Goal: Contribute content: Contribute content

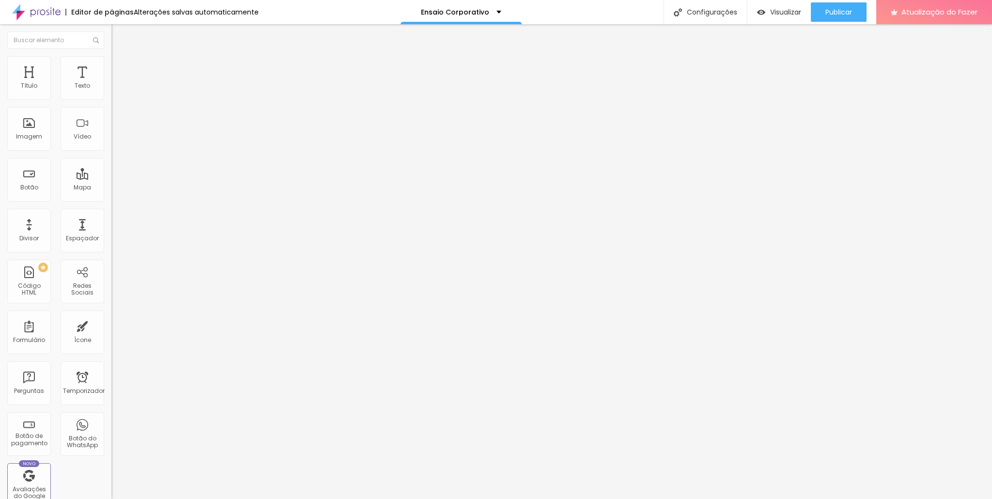
click at [111, 82] on font "Modo" at bounding box center [119, 78] width 17 height 8
click at [111, 61] on img at bounding box center [115, 60] width 9 height 9
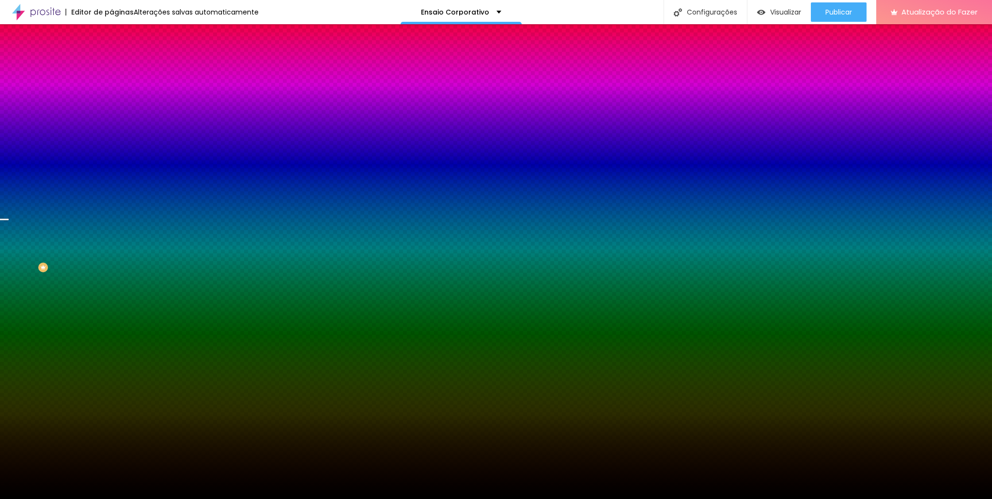
click at [117, 89] on font "Trocar imagem" at bounding box center [140, 85] width 47 height 8
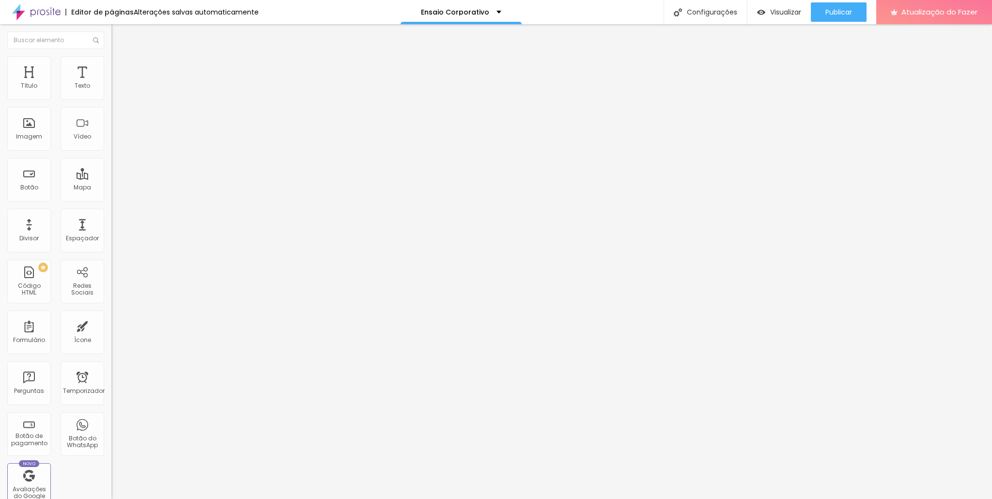
click at [117, 83] on font "Trocar imagem" at bounding box center [140, 79] width 47 height 8
click at [111, 92] on font "Título 2" at bounding box center [127, 85] width 32 height 12
click at [111, 100] on font "Título 3" at bounding box center [125, 94] width 28 height 11
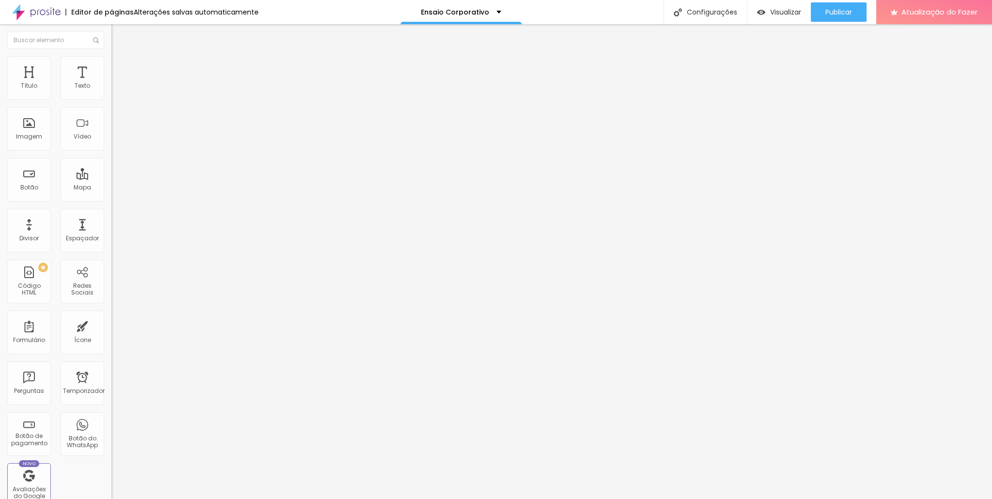
type input "79"
type input "78"
type input "77"
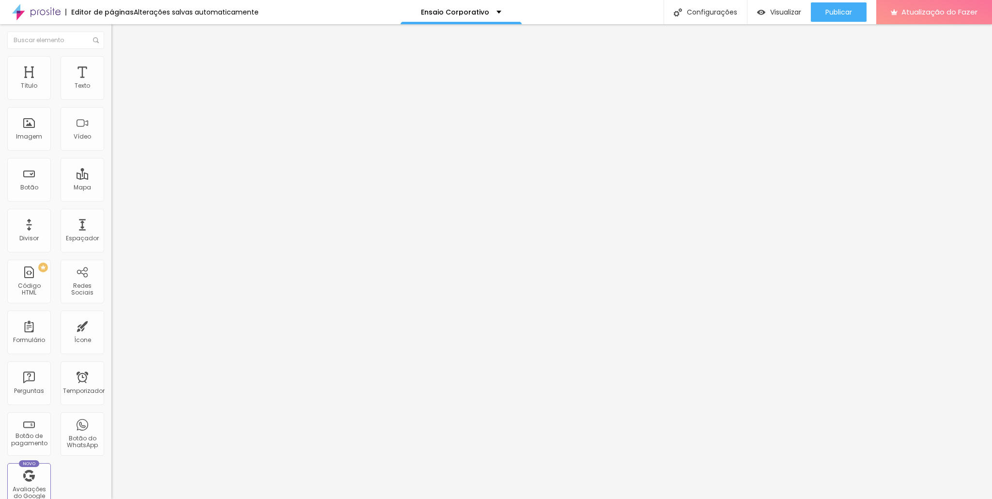
type input "77"
type input "76"
type input "75"
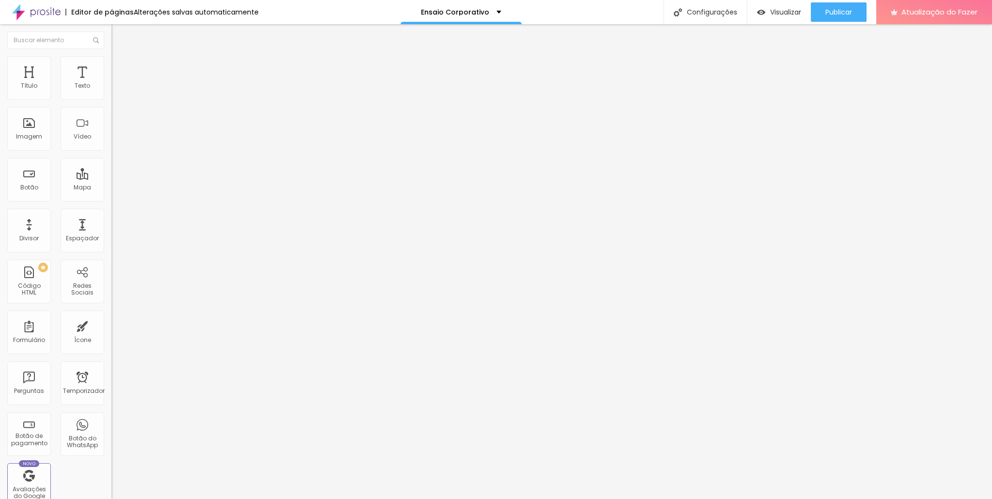
type input "74"
type input "73"
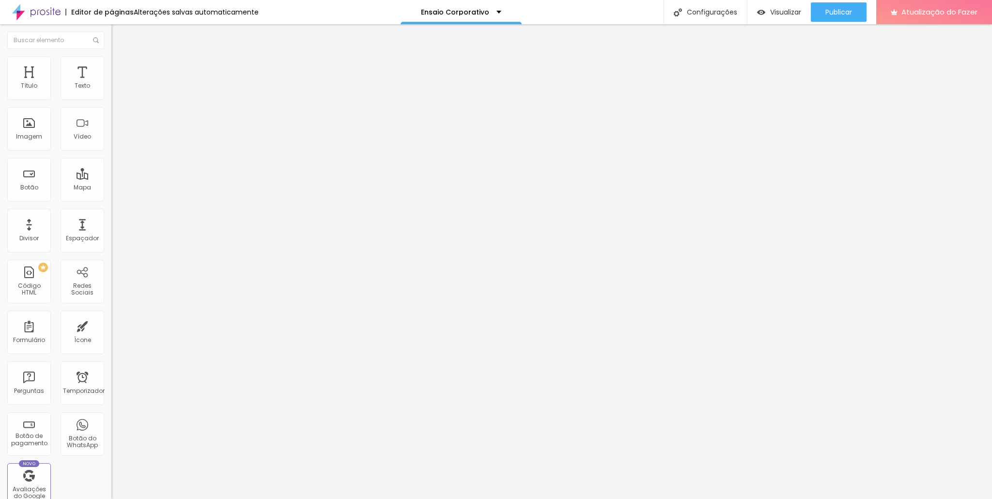
click at [111, 231] on input "range" at bounding box center [142, 235] width 62 height 8
click at [111, 61] on img at bounding box center [115, 60] width 9 height 9
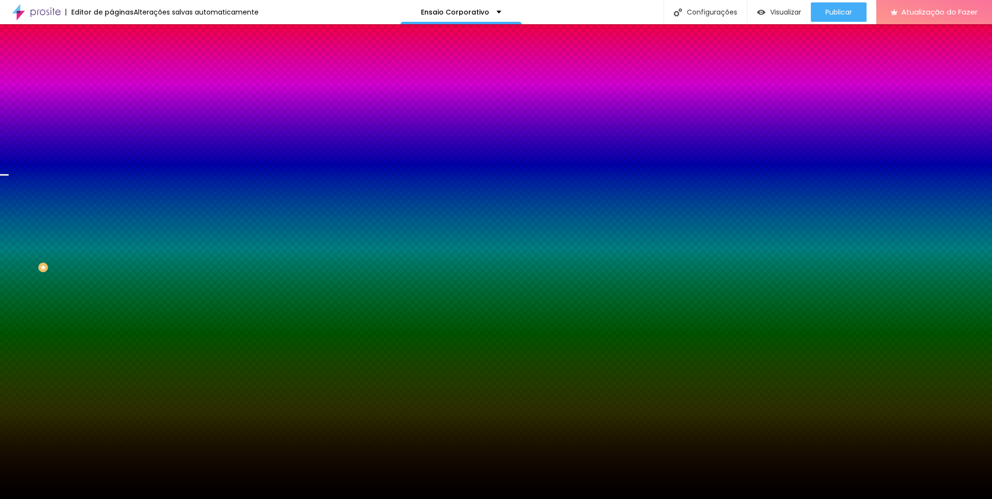
click at [117, 89] on font "Trocar imagem" at bounding box center [140, 85] width 47 height 8
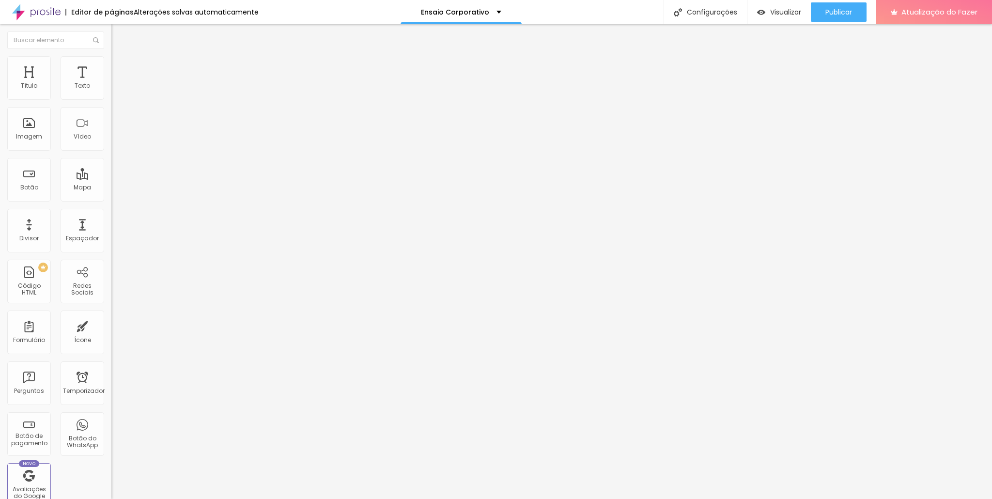
click at [111, 62] on img at bounding box center [115, 60] width 9 height 9
click at [117, 83] on font "Trocar imagem" at bounding box center [140, 79] width 47 height 8
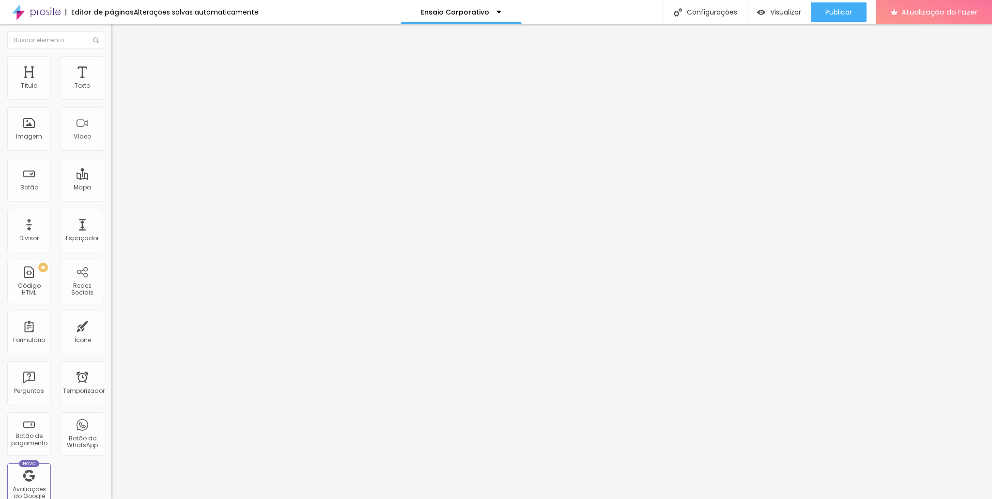
click at [117, 83] on font "Trocar imagem" at bounding box center [140, 79] width 47 height 8
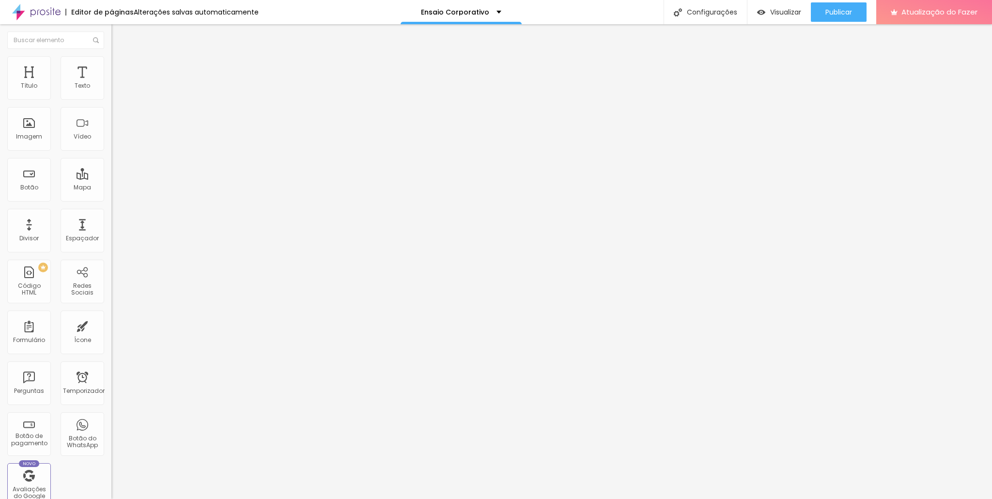
click at [117, 83] on font "Trocar imagem" at bounding box center [140, 79] width 47 height 8
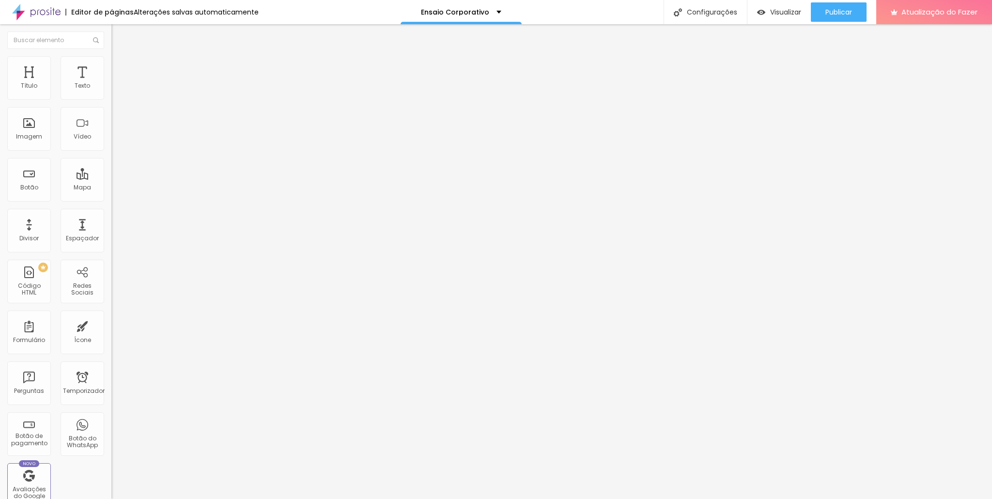
click at [111, 92] on font "Título 2" at bounding box center [127, 85] width 32 height 12
click at [111, 100] on font "Título 3" at bounding box center [125, 94] width 28 height 11
type input "65"
type input "61"
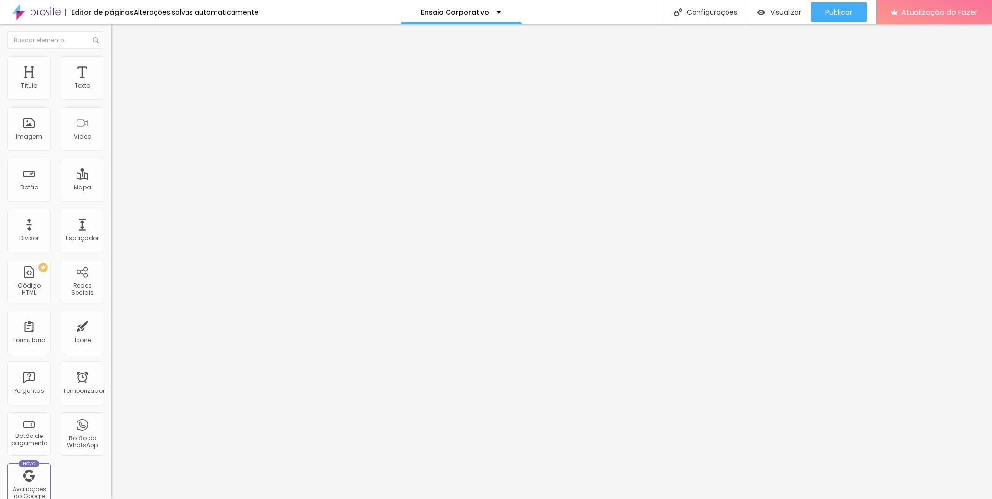
type input "61"
type input "57"
type input "56"
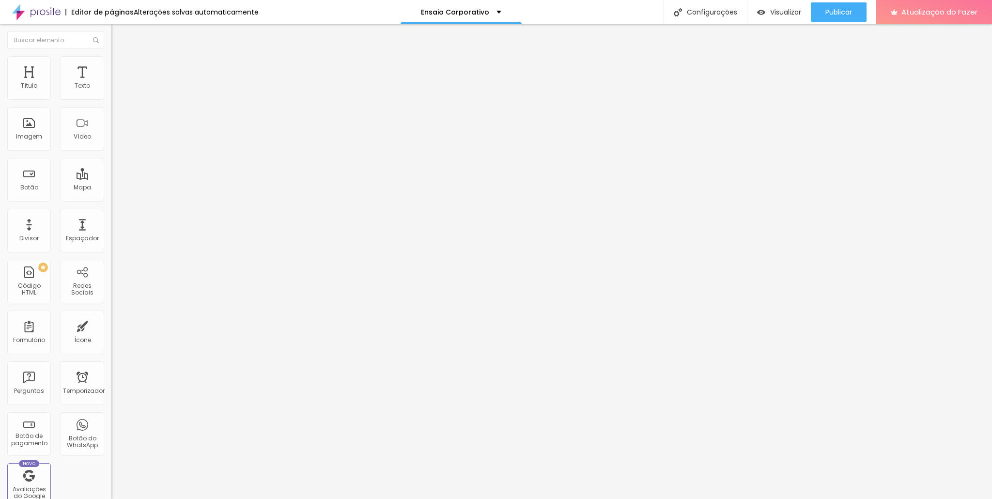
type input "55"
drag, startPoint x: 57, startPoint y: 202, endPoint x: 50, endPoint y: 203, distance: 6.8
click at [111, 231] on input "range" at bounding box center [142, 235] width 62 height 8
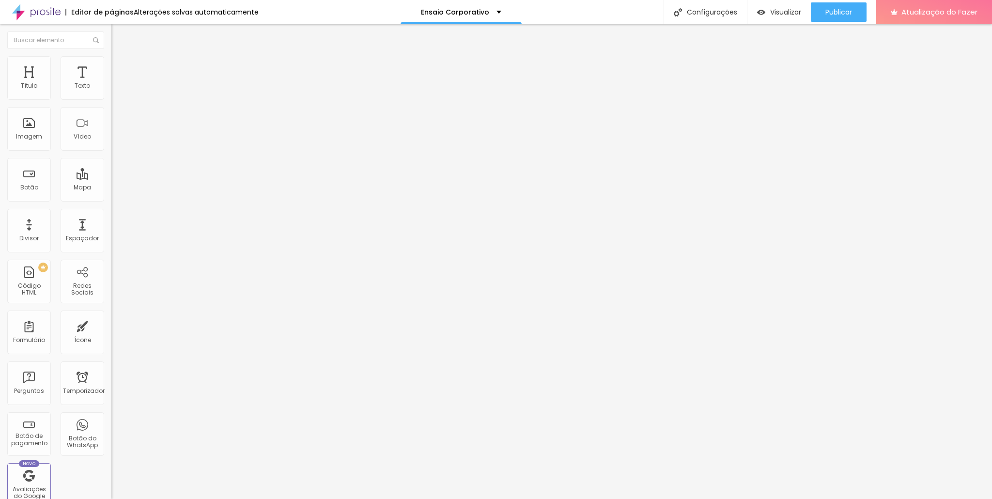
click at [111, 91] on input "[URL][DOMAIN_NAME]" at bounding box center [169, 86] width 116 height 10
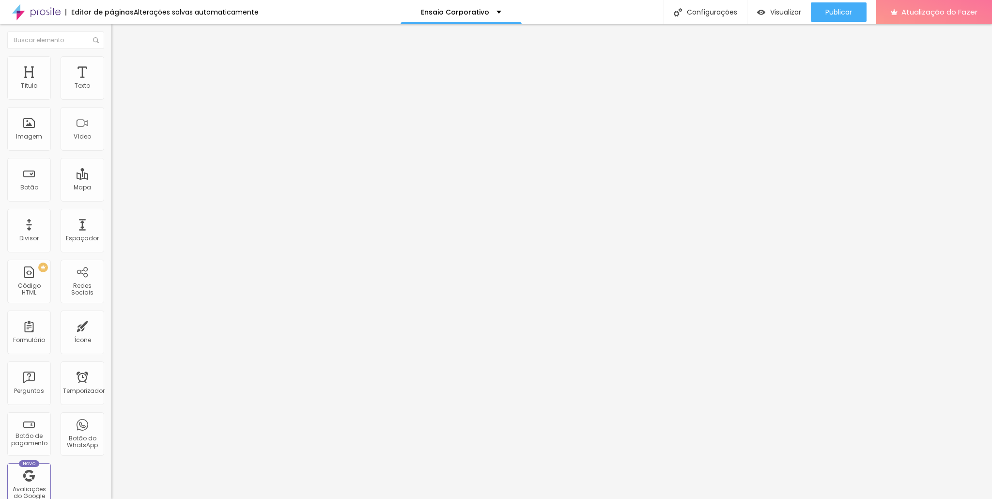
type input "[URL][DOMAIN_NAME][DOMAIN_NAME]"
click at [111, 99] on div "URL do vídeo [URL][DOMAIN_NAME][DOMAIN_NAME]" at bounding box center [166, 88] width 111 height 24
click at [111, 82] on font "URL do vídeo" at bounding box center [130, 78] width 38 height 8
click at [111, 91] on input "[URL][DOMAIN_NAME][DOMAIN_NAME]" at bounding box center [169, 86] width 116 height 10
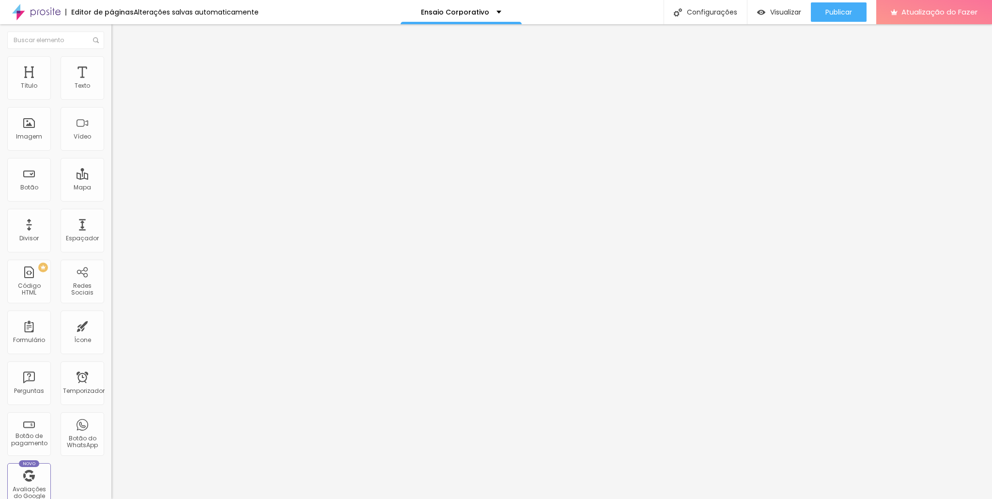
scroll to position [0, 0]
click at [111, 91] on input "[URL][DOMAIN_NAME][DOMAIN_NAME]" at bounding box center [169, 86] width 116 height 10
paste input "[DOMAIN_NAME][URL]"
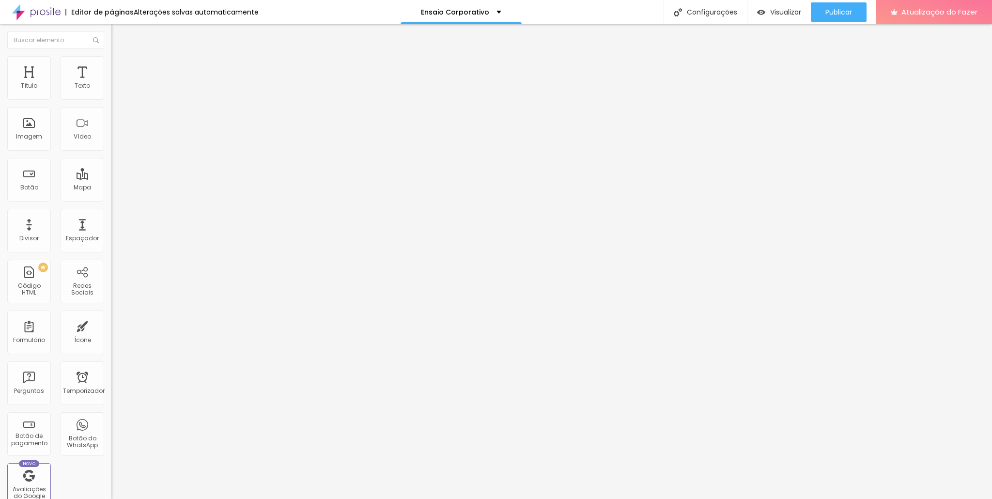
type input "[URL][DOMAIN_NAME]"
click at [111, 188] on div "URL do vídeo [URL][DOMAIN_NAME] Alinhamento Proporção 16:9 [PERSON_NAME] Ultraw…" at bounding box center [166, 132] width 111 height 112
click at [111, 182] on div at bounding box center [166, 182] width 111 height 0
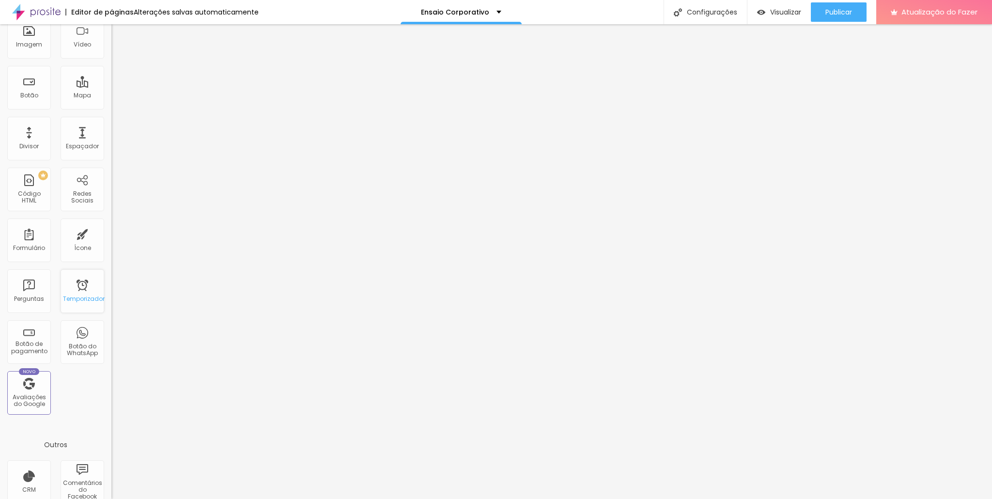
scroll to position [96, 0]
click at [83, 338] on font "Botão do WhatsApp" at bounding box center [82, 345] width 31 height 15
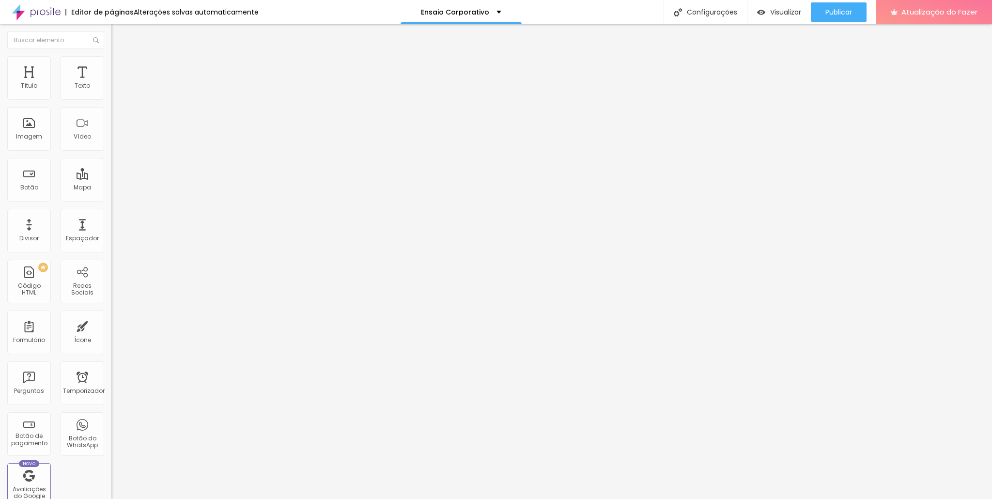
drag, startPoint x: 62, startPoint y: 200, endPoint x: 8, endPoint y: 198, distance: 54.8
click at [111, 198] on input "https://" at bounding box center [169, 195] width 116 height 10
paste input "[DOMAIN_NAME][URL]"
click at [111, 200] on input "[DOMAIN_NAME][URL]" at bounding box center [169, 195] width 116 height 10
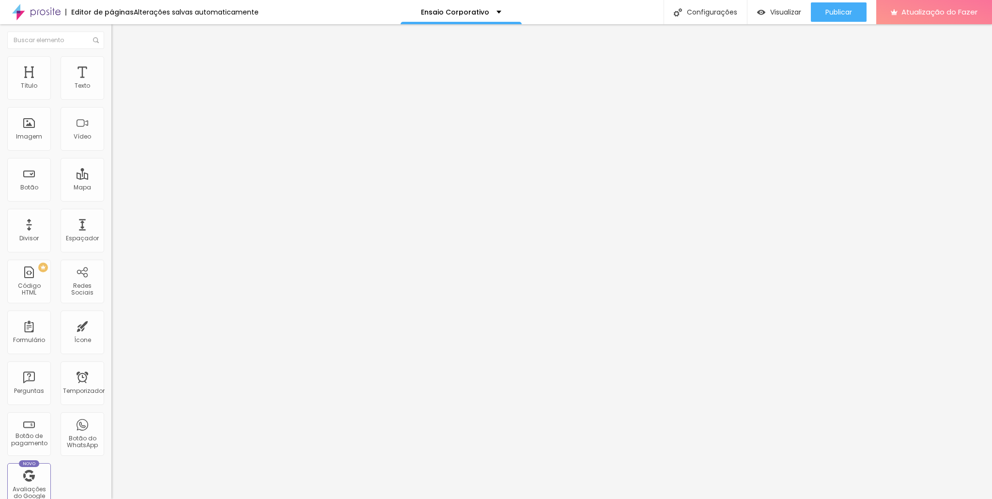
click at [111, 200] on input "https://" at bounding box center [169, 195] width 116 height 10
paste input "[DOMAIN_NAME][URL]"
type input "[URL][DOMAIN_NAME]"
click at [111, 212] on div at bounding box center [166, 212] width 111 height 0
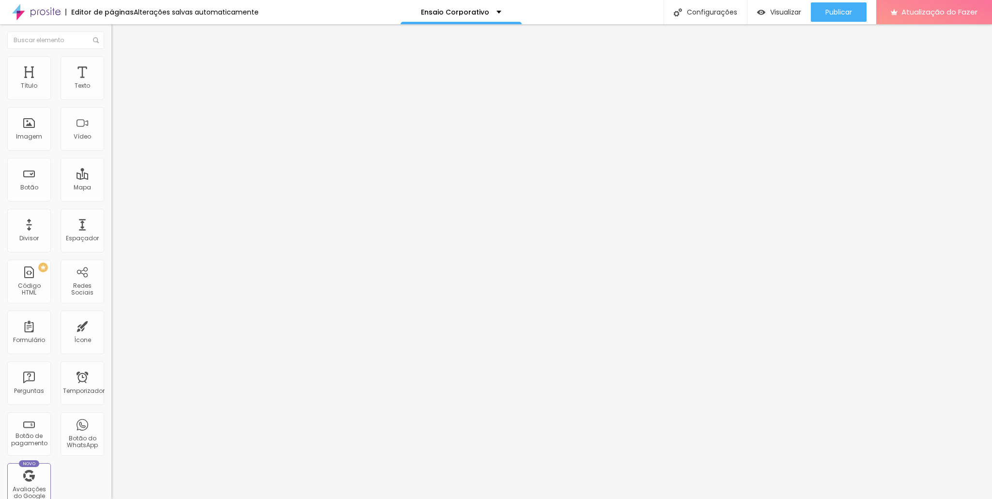
click at [111, 200] on input "https://" at bounding box center [169, 195] width 116 height 10
paste input "[DOMAIN_NAME][URL]"
type input "[URL][DOMAIN_NAME]"
click at [111, 216] on font "Abrir em uma nova aba" at bounding box center [141, 213] width 61 height 7
click at [111, 200] on input "https://" at bounding box center [169, 195] width 116 height 10
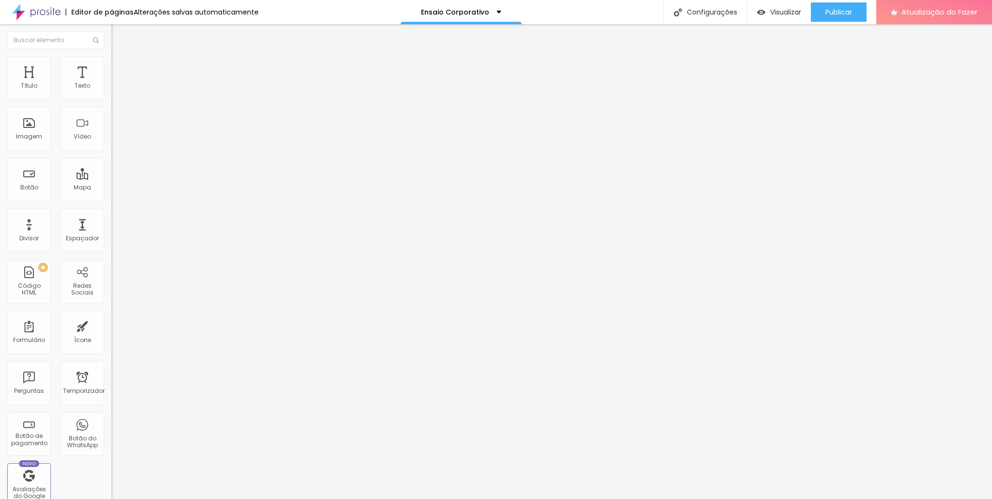
paste input "[DOMAIN_NAME][URL]"
type input "[URL][DOMAIN_NAME]"
click at [111, 217] on div "Abrir em uma nova aba" at bounding box center [166, 214] width 111 height 5
click at [770, 10] on font "Visualizar" at bounding box center [785, 12] width 31 height 10
click at [832, 15] on font "Publicar" at bounding box center [838, 12] width 27 height 10
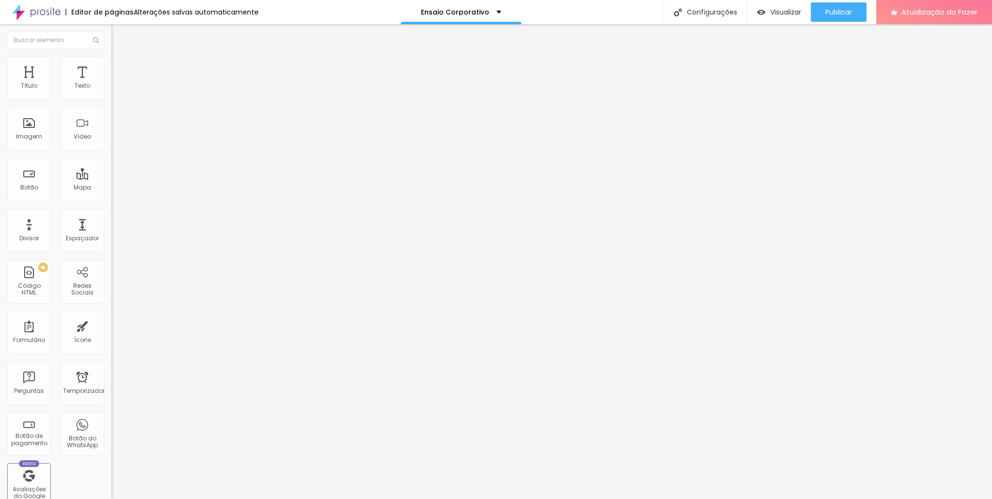
click at [119, 34] on img "button" at bounding box center [123, 35] width 8 height 8
click at [34, 141] on div "Imagem" at bounding box center [29, 129] width 44 height 44
click at [120, 57] on font "Conteúdo" at bounding box center [135, 53] width 30 height 8
click at [119, 35] on img "button" at bounding box center [123, 35] width 8 height 8
click at [111, 83] on span "Adicionar imagem" at bounding box center [142, 79] width 62 height 8
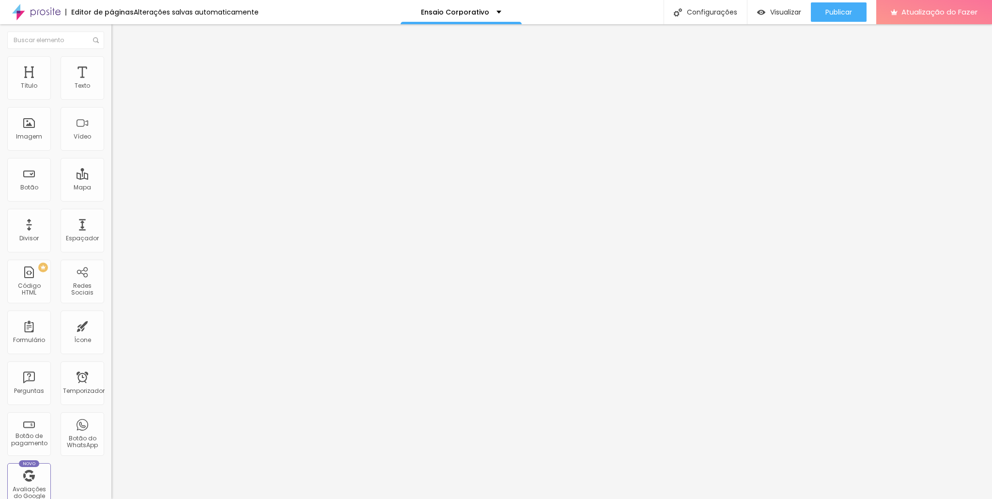
click at [787, 11] on font "Visualizar" at bounding box center [785, 12] width 31 height 10
click at [833, 11] on font "Publicar" at bounding box center [838, 12] width 27 height 10
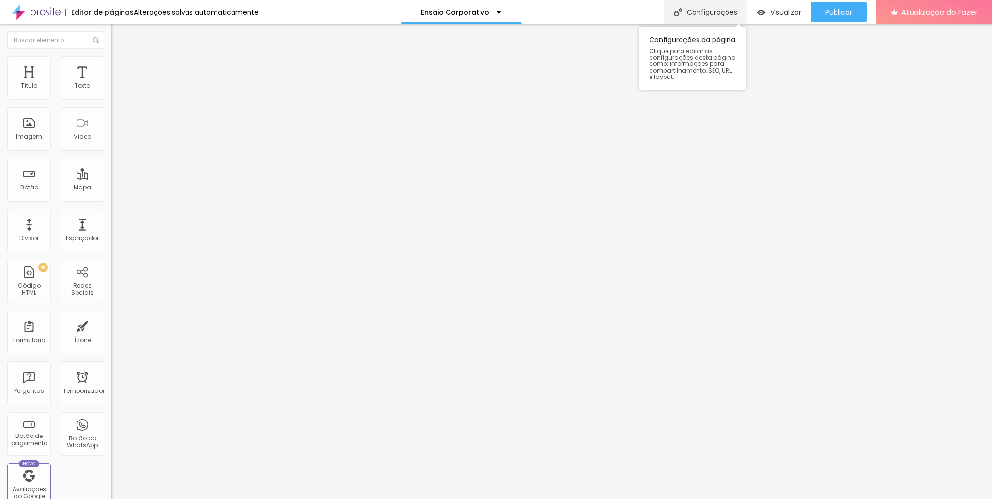
click at [724, 12] on font "Configurações" at bounding box center [712, 12] width 50 height 10
drag, startPoint x: 572, startPoint y: 206, endPoint x: 496, endPoint y: 206, distance: 75.6
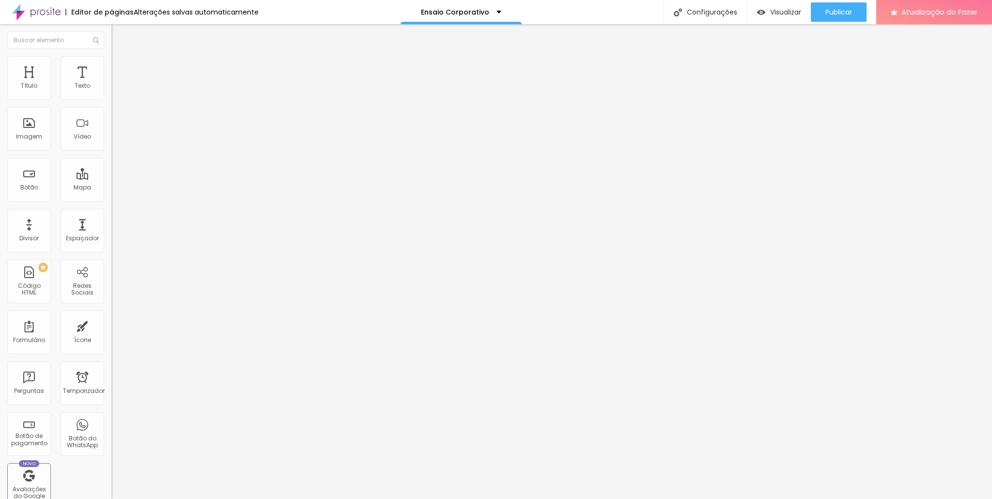
click at [909, 14] on img at bounding box center [912, 10] width 7 height 7
click at [786, 12] on font "Visualizar" at bounding box center [785, 12] width 31 height 10
click at [30, 131] on div "Imagem" at bounding box center [29, 129] width 44 height 44
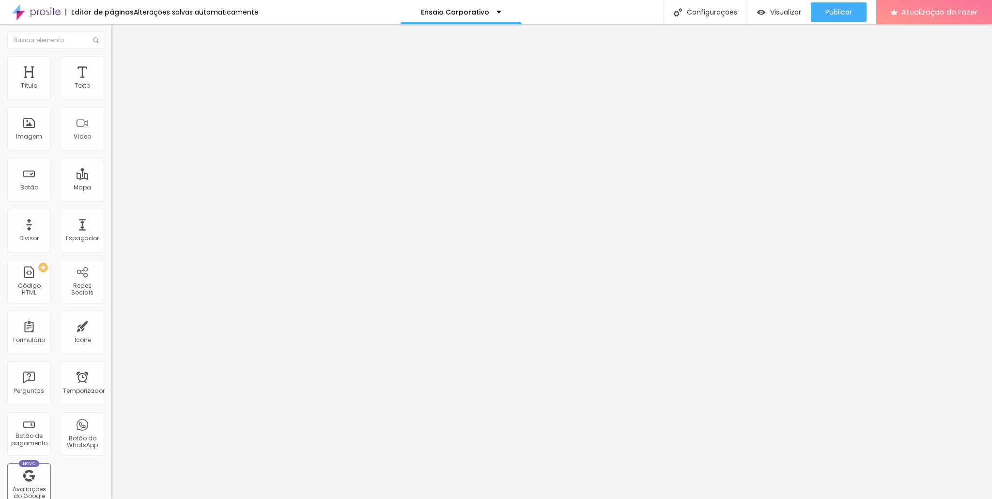
click at [111, 283] on div "Editar nulo Conteúdo Estilo Avançado Modo Encaixotado Encaixotado Completo" at bounding box center [166, 261] width 111 height 475
click at [111, 88] on font "Encaixotado" at bounding box center [130, 84] width 38 height 8
click at [111, 64] on li "Estilo" at bounding box center [166, 61] width 111 height 10
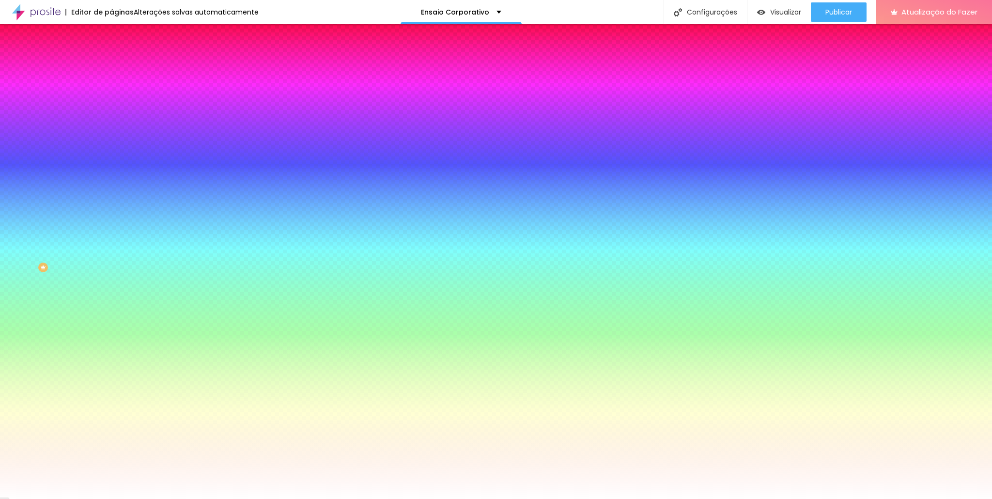
click at [111, 89] on span "Trocar imagem" at bounding box center [137, 85] width 53 height 8
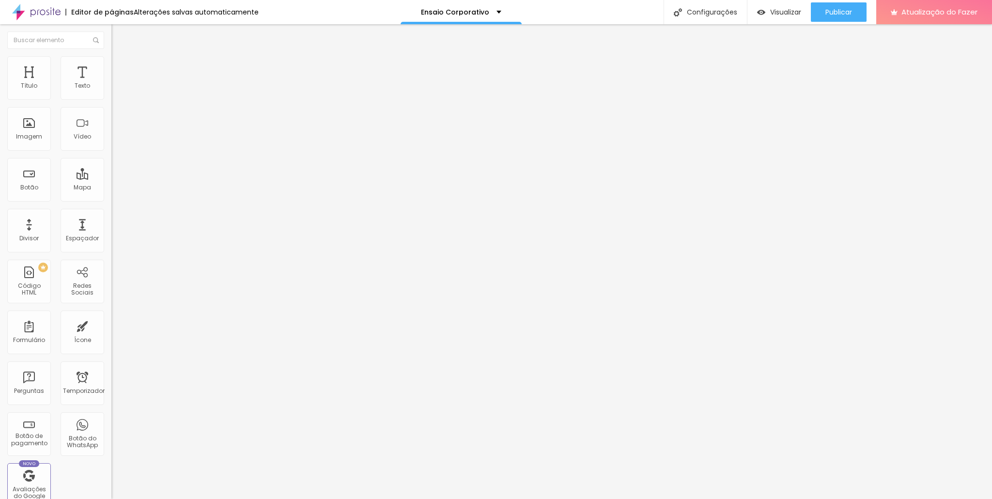
click at [111, 66] on img at bounding box center [115, 70] width 9 height 9
click at [111, 58] on img at bounding box center [115, 60] width 9 height 9
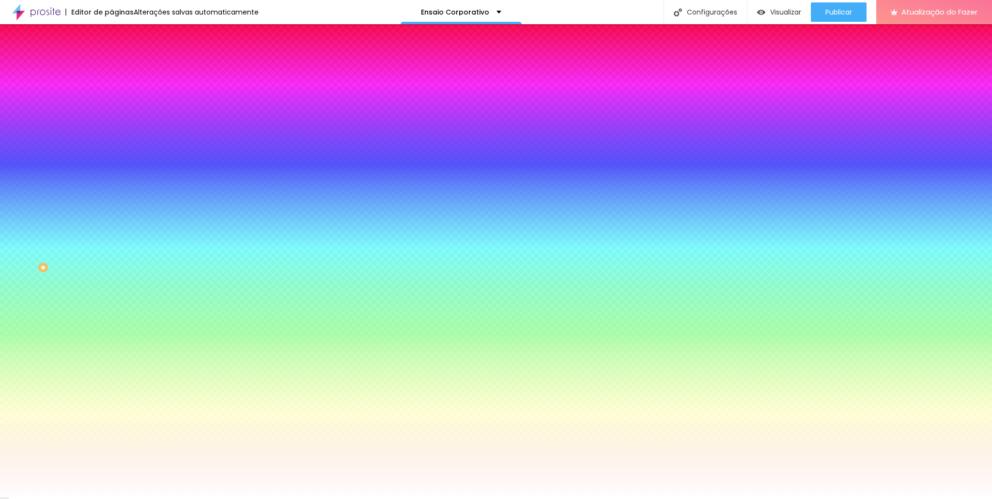
click at [117, 89] on font "Trocar imagem" at bounding box center [140, 85] width 47 height 8
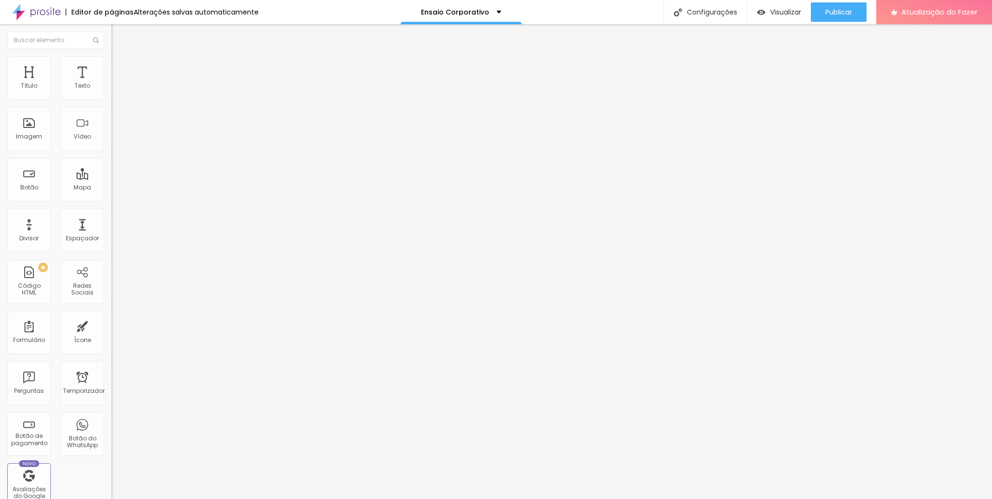
click at [111, 58] on img at bounding box center [115, 60] width 9 height 9
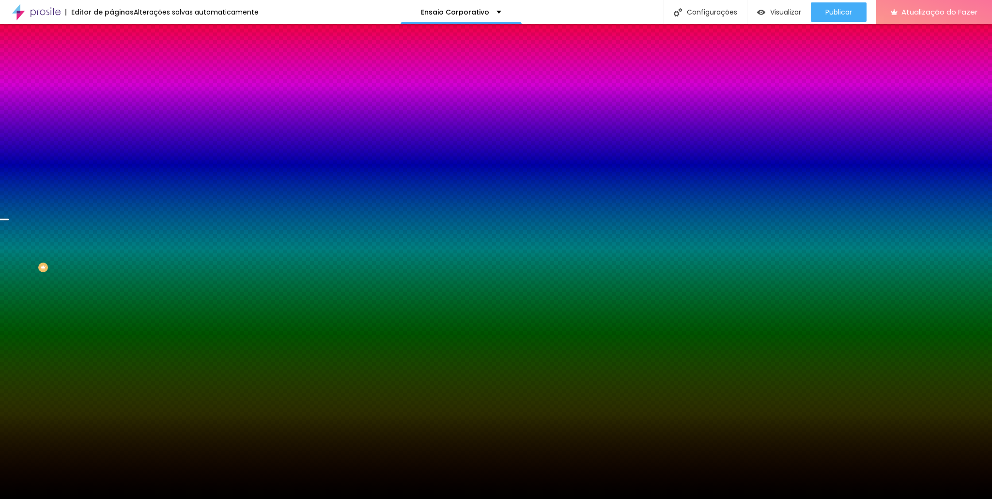
click at [117, 89] on font "Trocar imagem" at bounding box center [140, 85] width 47 height 8
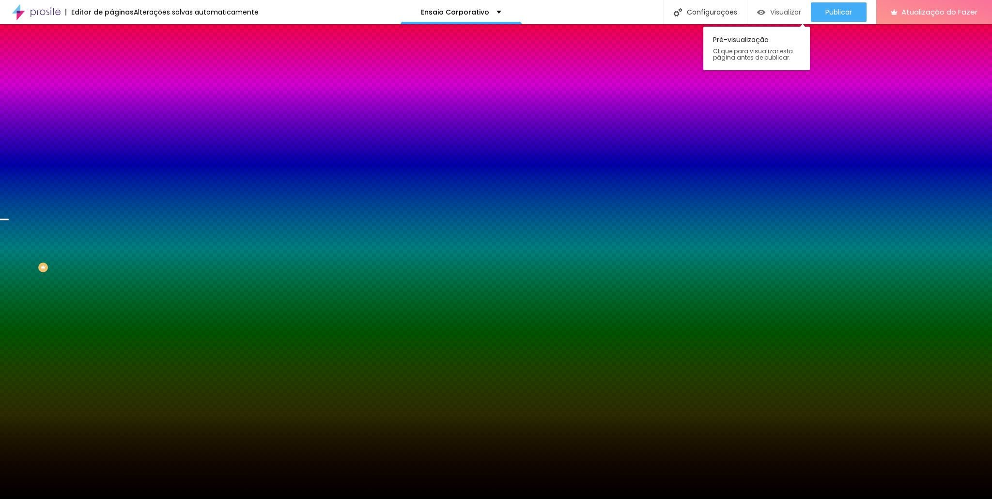
click at [778, 8] on font "Visualizar" at bounding box center [785, 12] width 31 height 10
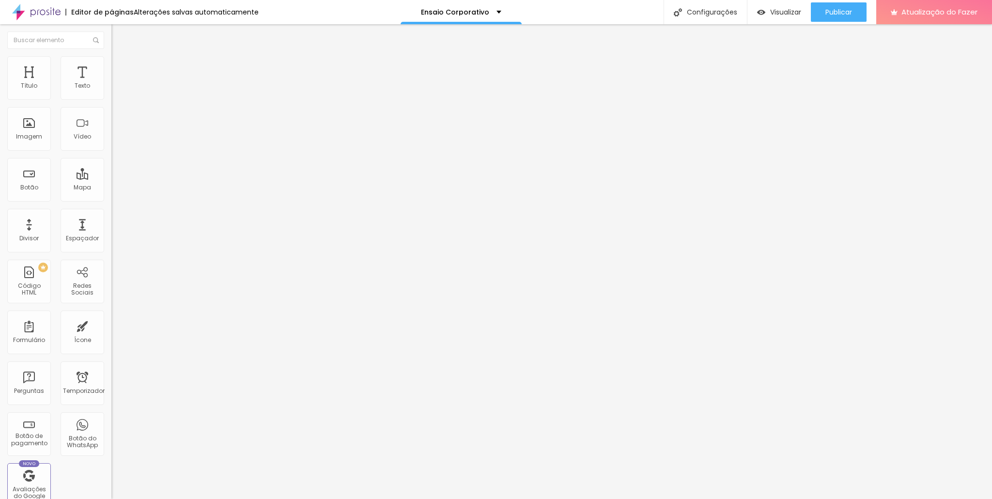
click at [111, 61] on img at bounding box center [115, 60] width 9 height 9
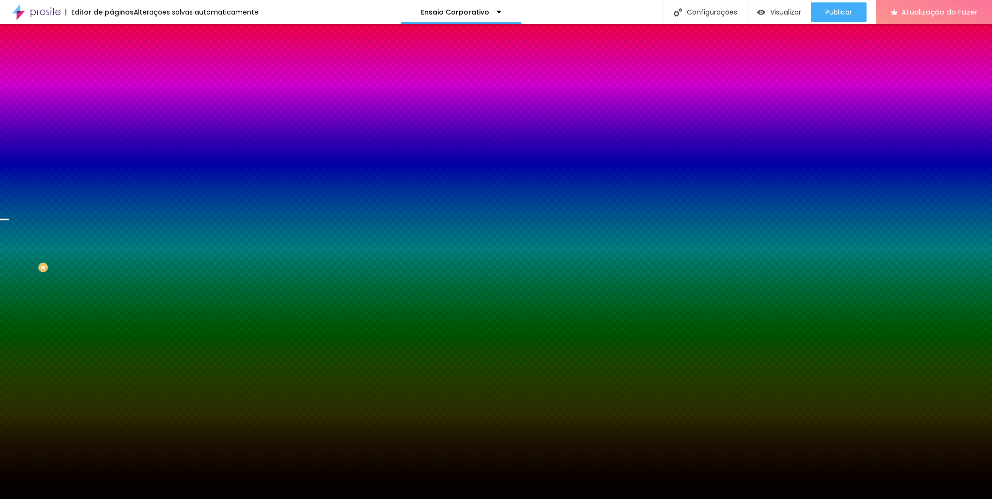
click at [117, 89] on font "Trocar imagem" at bounding box center [140, 85] width 47 height 8
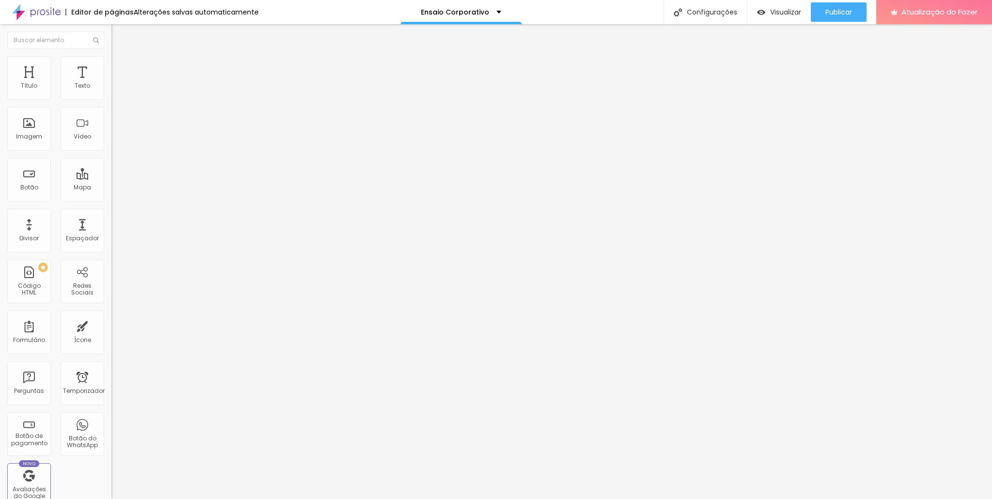
click at [111, 60] on img at bounding box center [115, 60] width 9 height 9
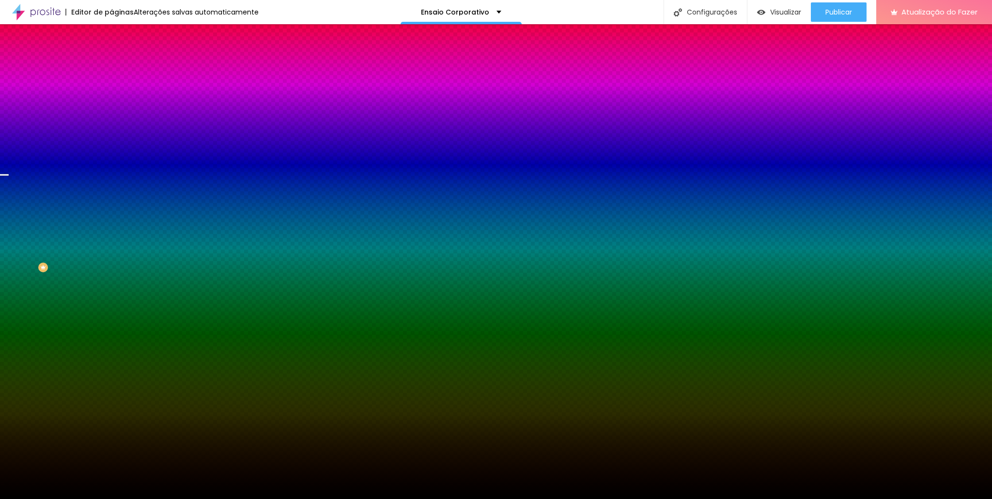
click at [117, 89] on font "Trocar imagem" at bounding box center [140, 85] width 47 height 8
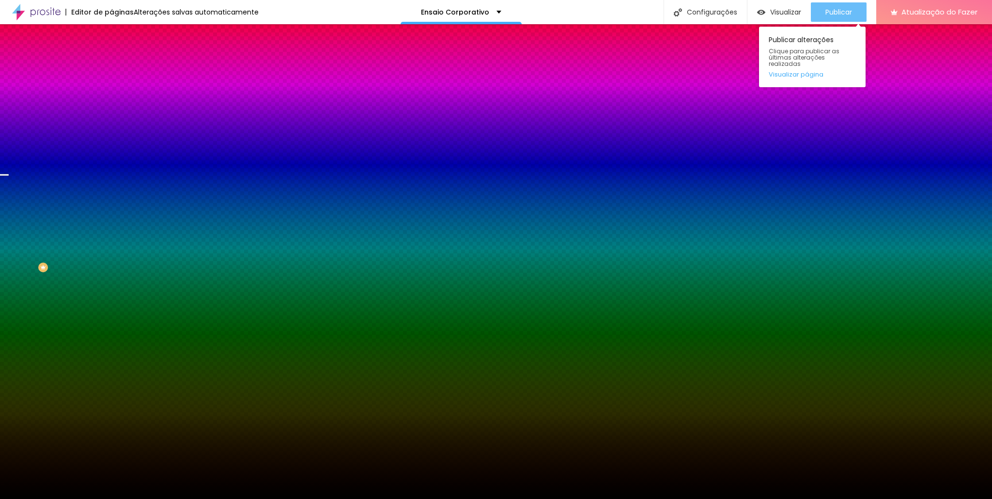
click at [839, 12] on font "Publicar" at bounding box center [838, 12] width 27 height 10
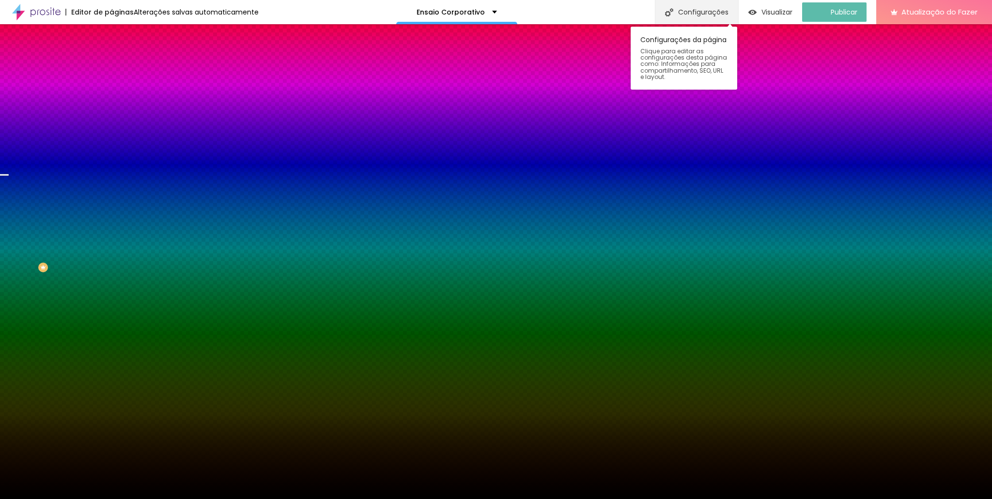
click at [713, 9] on font "Configurações" at bounding box center [703, 12] width 50 height 10
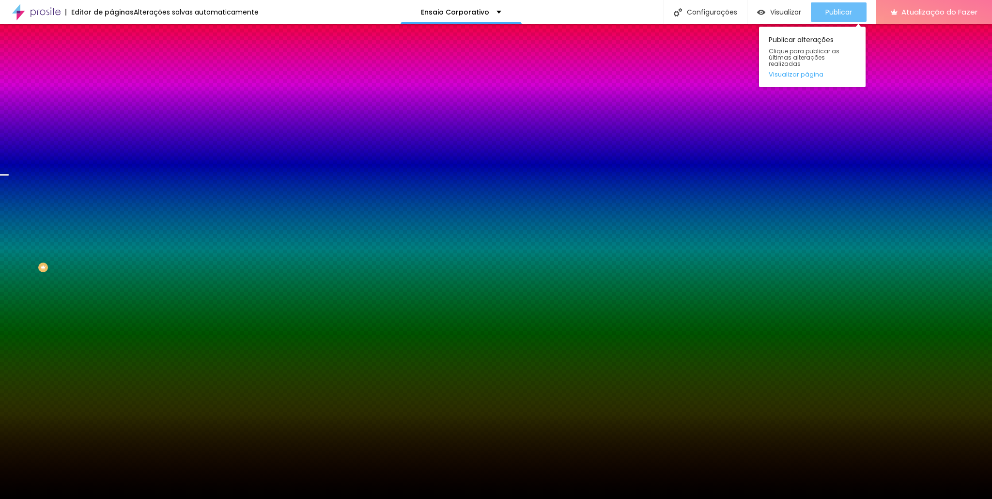
click at [843, 10] on font "Publicar" at bounding box center [838, 12] width 27 height 10
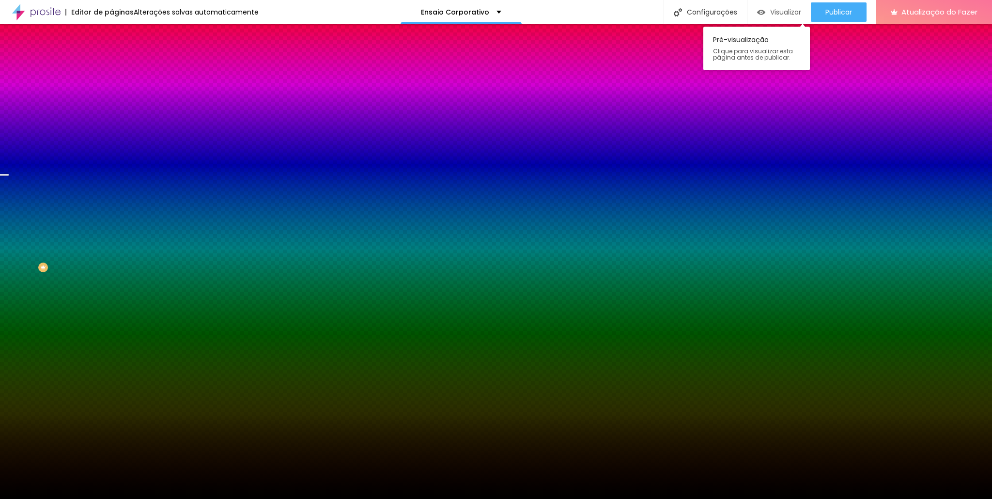
click at [782, 11] on font "Visualizar" at bounding box center [785, 12] width 31 height 10
